Goal: Transaction & Acquisition: Purchase product/service

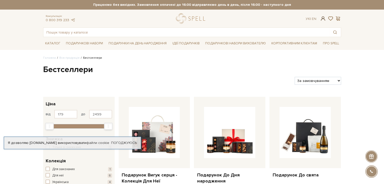
type input "audit_lsa@ukr.net"
click at [323, 18] on span at bounding box center [323, 18] width 6 height 5
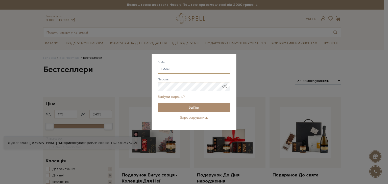
click at [164, 69] on input "E-Mail" at bounding box center [194, 69] width 73 height 9
type input "audit_lsa@ukr.net"
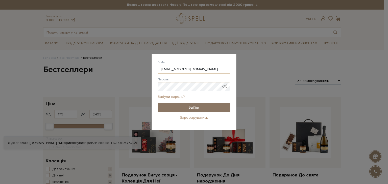
click at [188, 109] on input "Увійти" at bounding box center [194, 107] width 73 height 9
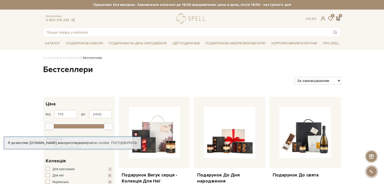
click at [338, 18] on span at bounding box center [338, 18] width 6 height 5
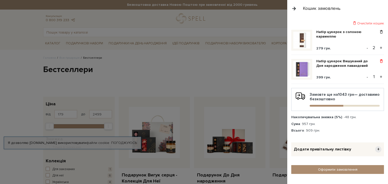
click at [382, 61] on span at bounding box center [381, 61] width 5 height 5
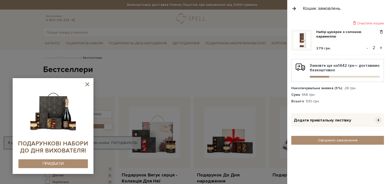
click at [89, 84] on icon at bounding box center [87, 84] width 6 height 6
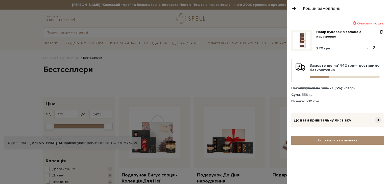
click at [293, 9] on button "button" at bounding box center [294, 8] width 6 height 9
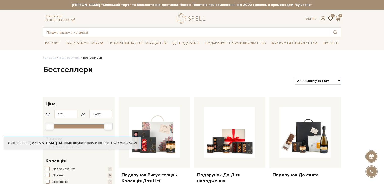
click at [332, 20] on span at bounding box center [331, 18] width 6 height 5
click at [331, 18] on span at bounding box center [331, 18] width 6 height 5
click at [331, 16] on span at bounding box center [331, 18] width 6 height 5
click at [336, 15] on div "Консультація: 0 800 319 233 Ук | En | 2 2" at bounding box center [192, 18] width 304 height 10
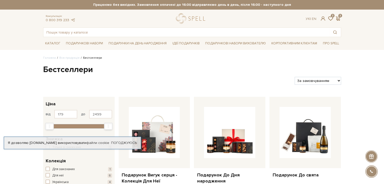
click at [342, 18] on div "Ук | En | 2 2" at bounding box center [323, 18] width 41 height 5
click at [339, 18] on span at bounding box center [338, 18] width 6 height 5
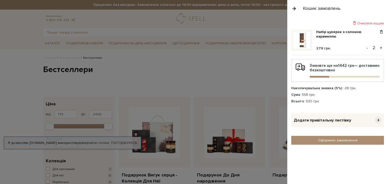
click at [330, 78] on div "Замовте ще на 1442 грн — доставимо безкоштовно" at bounding box center [337, 70] width 93 height 23
click at [320, 91] on div "Накопичувальна знижка (5%) : -28 грн. Сума : 558 грн. Всього : 530 грн." at bounding box center [337, 95] width 93 height 18
click at [305, 98] on div "Накопичувальна знижка (5%) : -28 грн. Сума : 558 грн. Всього : 530 грн." at bounding box center [337, 95] width 93 height 18
click at [342, 142] on link "Оформити замовлення" at bounding box center [337, 140] width 93 height 9
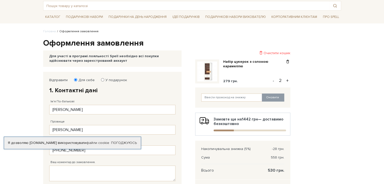
scroll to position [51, 0]
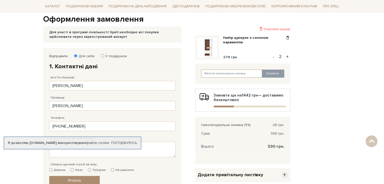
click at [211, 75] on input "text" at bounding box center [231, 74] width 61 height 8
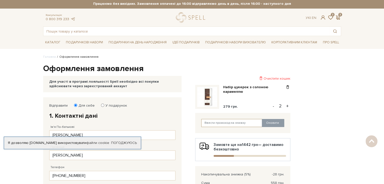
scroll to position [0, 0]
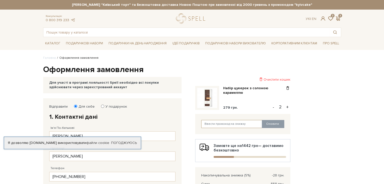
click at [213, 125] on input "text" at bounding box center [231, 124] width 61 height 8
paste input "kyivcake"
type input "kyivcake"
click at [279, 124] on button "Оновити" at bounding box center [273, 124] width 22 height 8
